Goal: Transaction & Acquisition: Purchase product/service

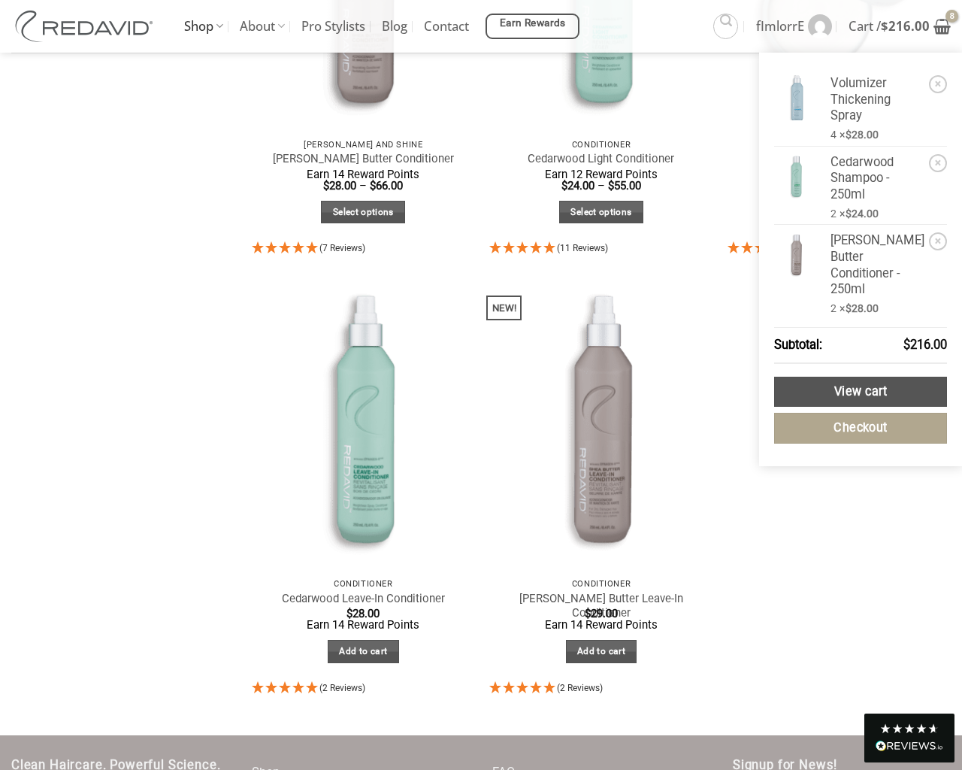
scroll to position [909, 0]
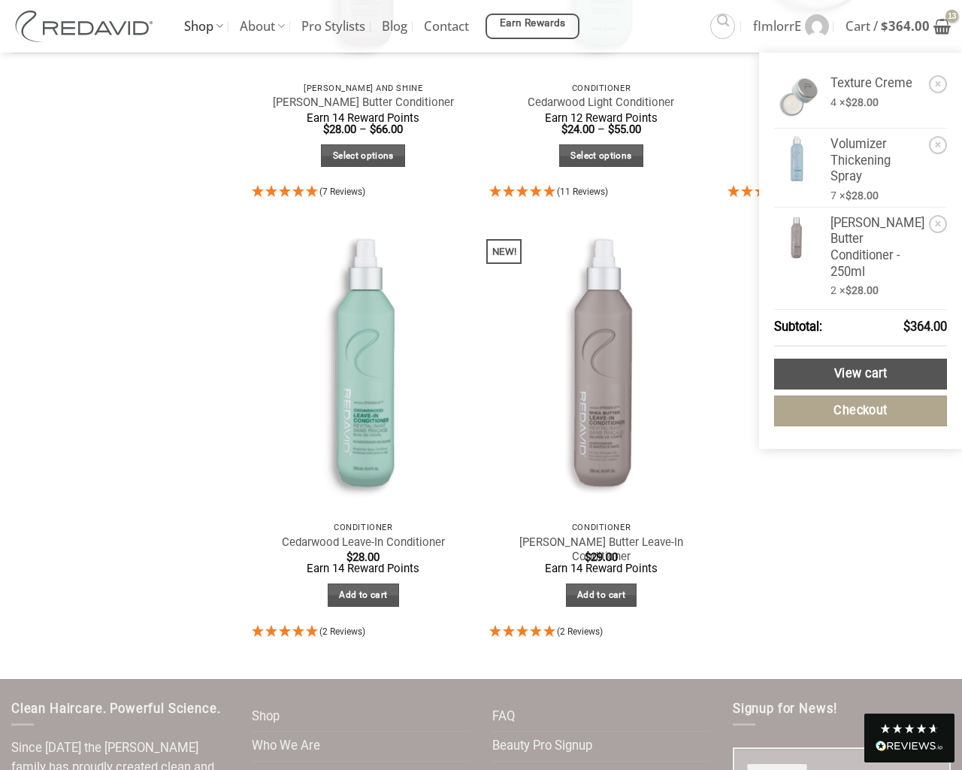
select select "**********"
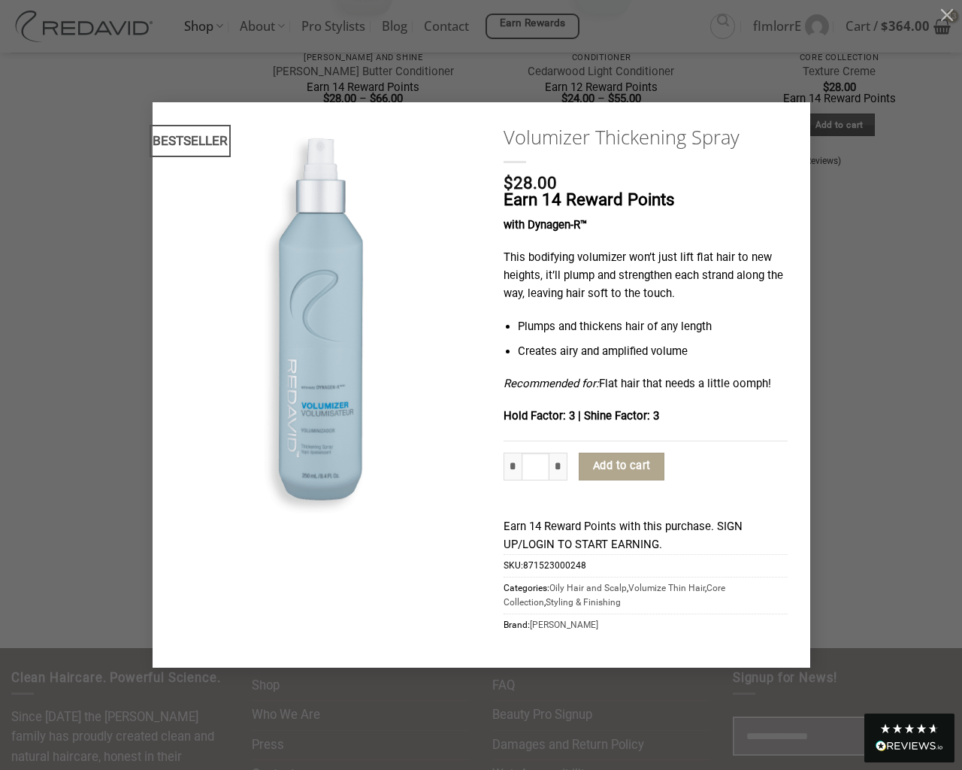
type input "*"
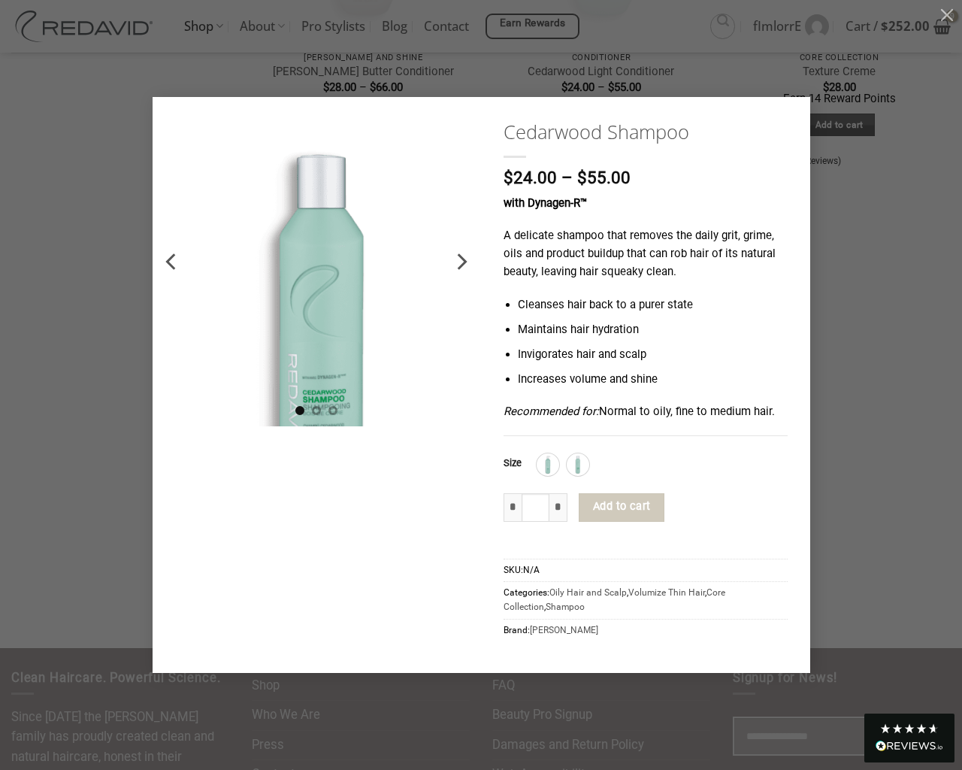
type input "*"
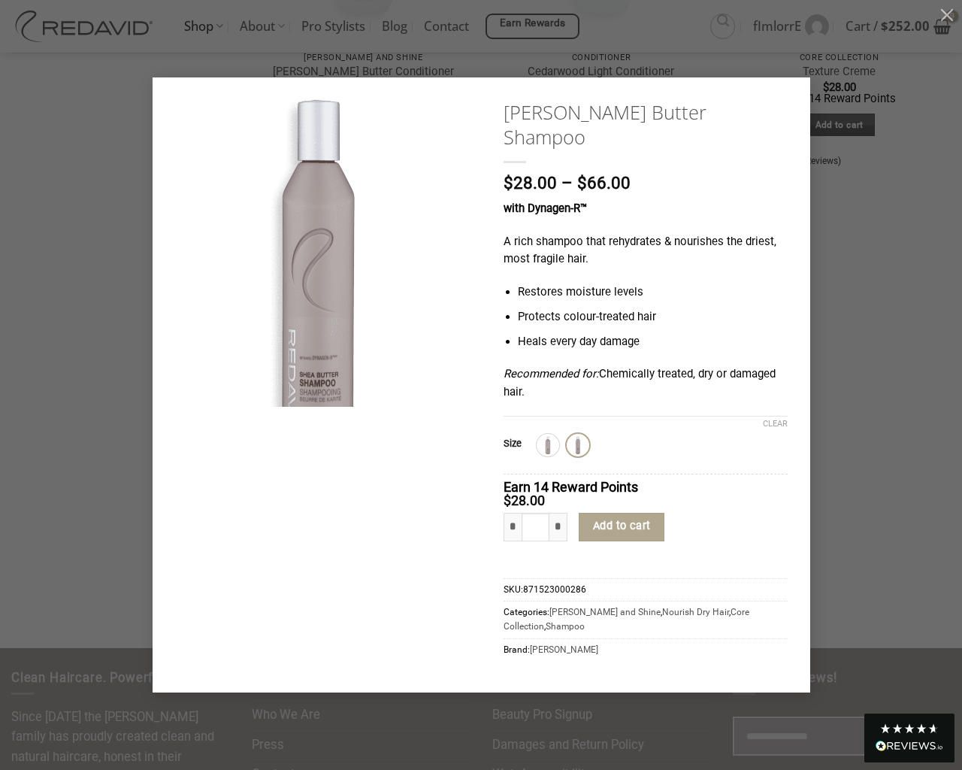
type input "*"
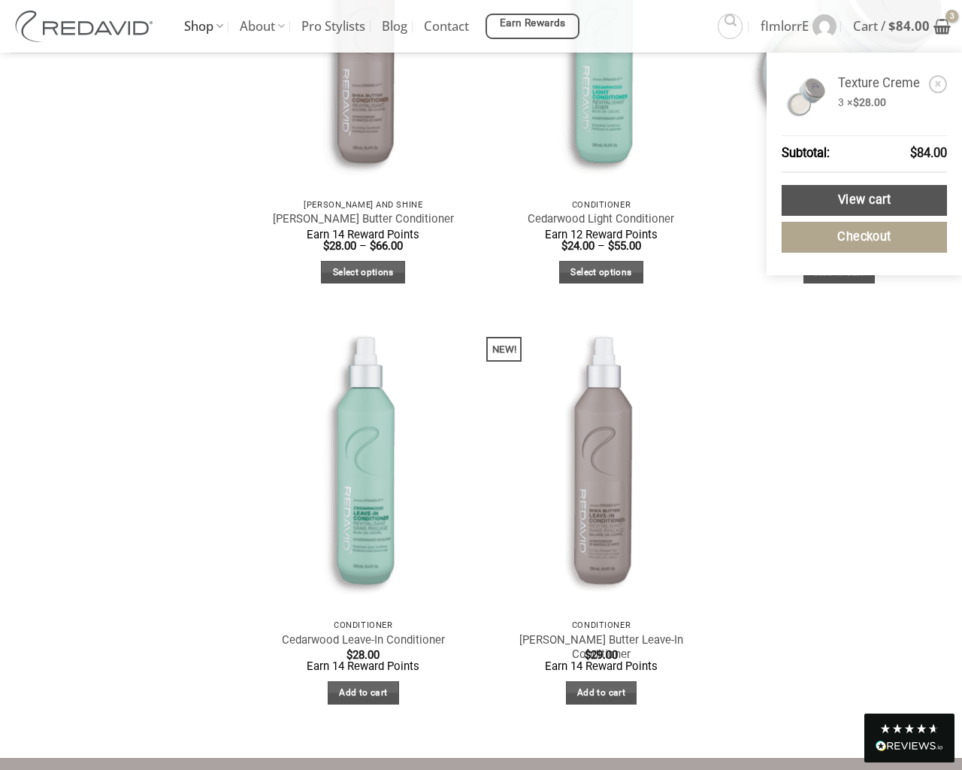
scroll to position [909, 0]
